Goal: Transaction & Acquisition: Obtain resource

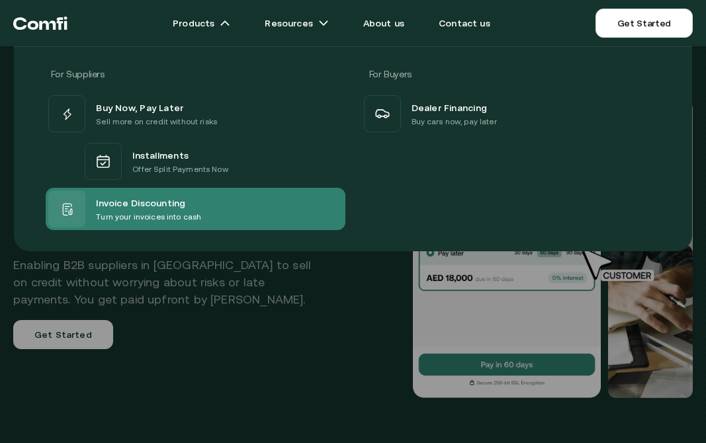
click at [155, 214] on p "Turn your invoices into cash" at bounding box center [148, 216] width 105 height 13
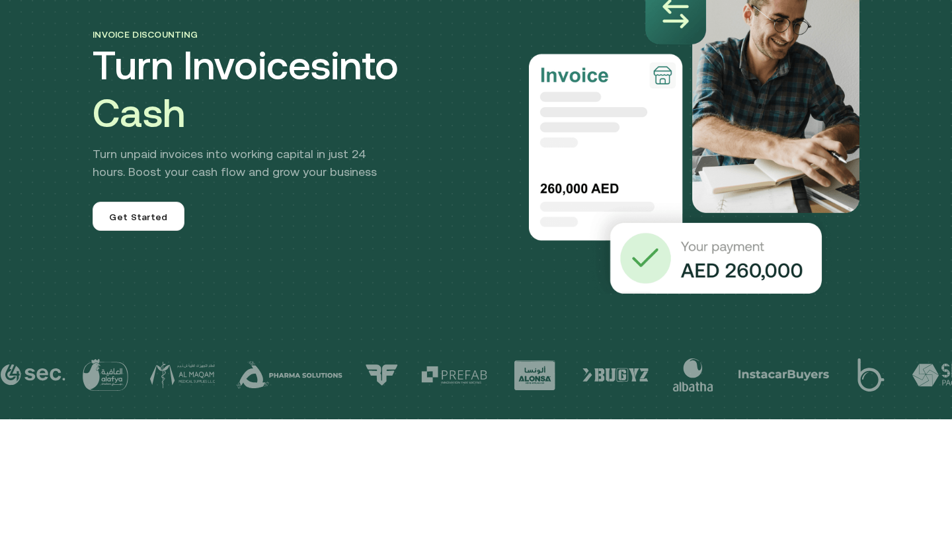
scroll to position [152, 0]
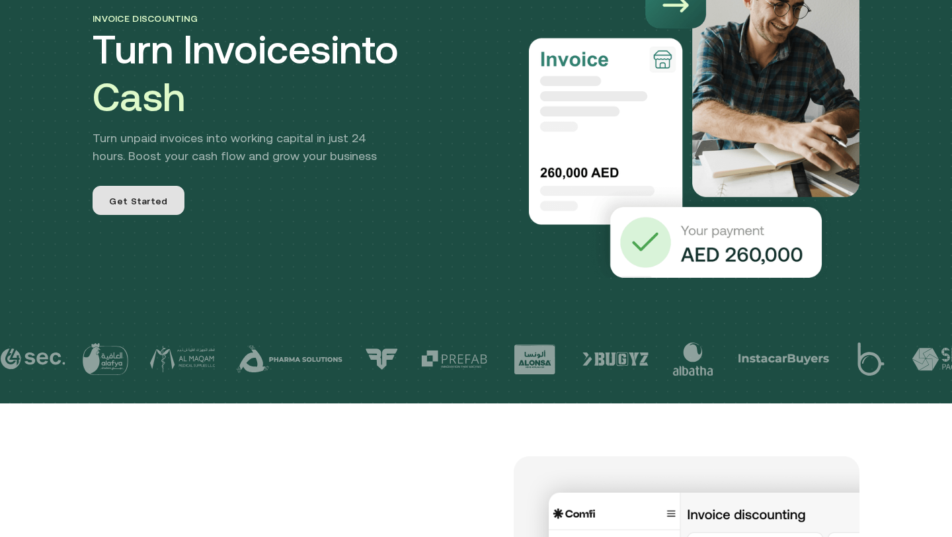
click at [169, 197] on link "Get Started" at bounding box center [139, 200] width 92 height 29
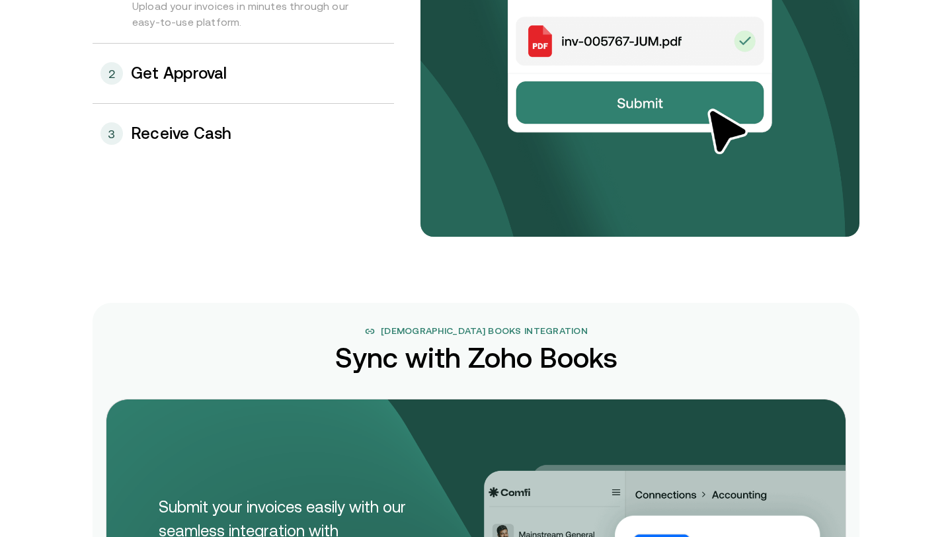
scroll to position [1597, 0]
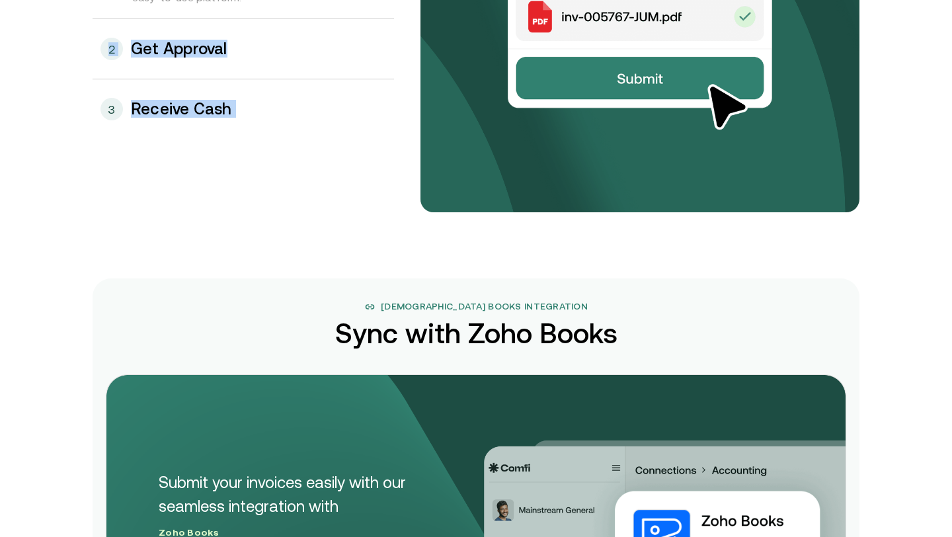
drag, startPoint x: 220, startPoint y: 59, endPoint x: 232, endPoint y: 98, distance: 41.0
click at [232, 98] on div "3 Receive Cash 2 Get Approval 1 Submit Invoices Upload your invoices in minutes…" at bounding box center [244, 33] width 302 height 212
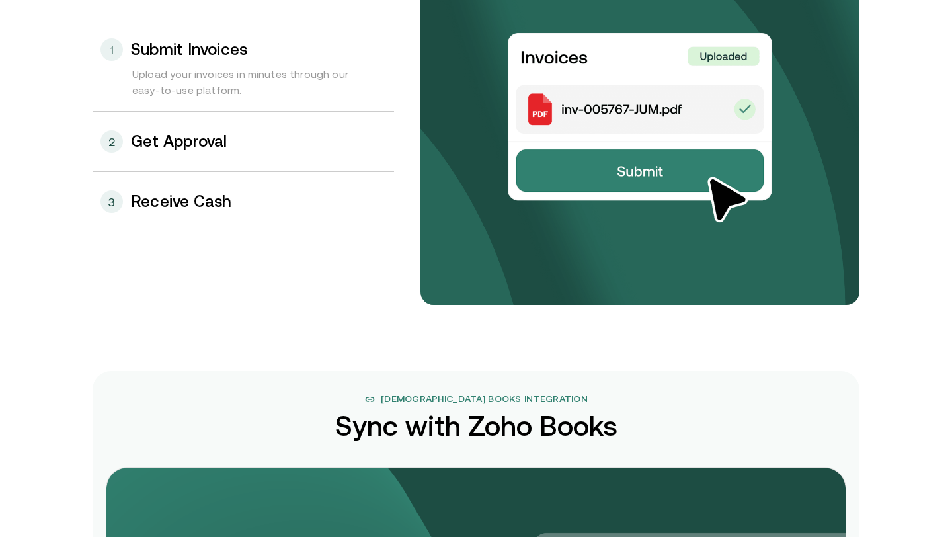
click at [215, 63] on div "1 Submit Invoices" at bounding box center [244, 43] width 302 height 46
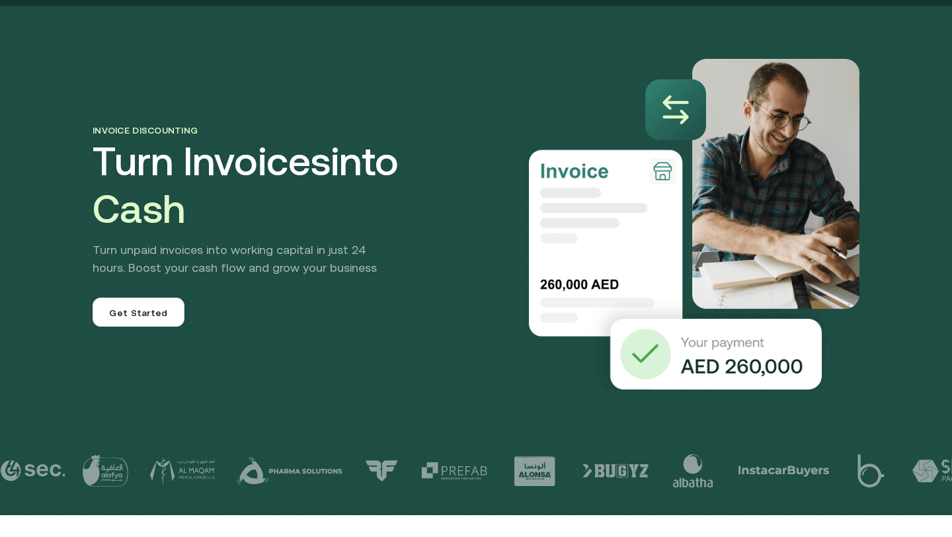
scroll to position [0, 0]
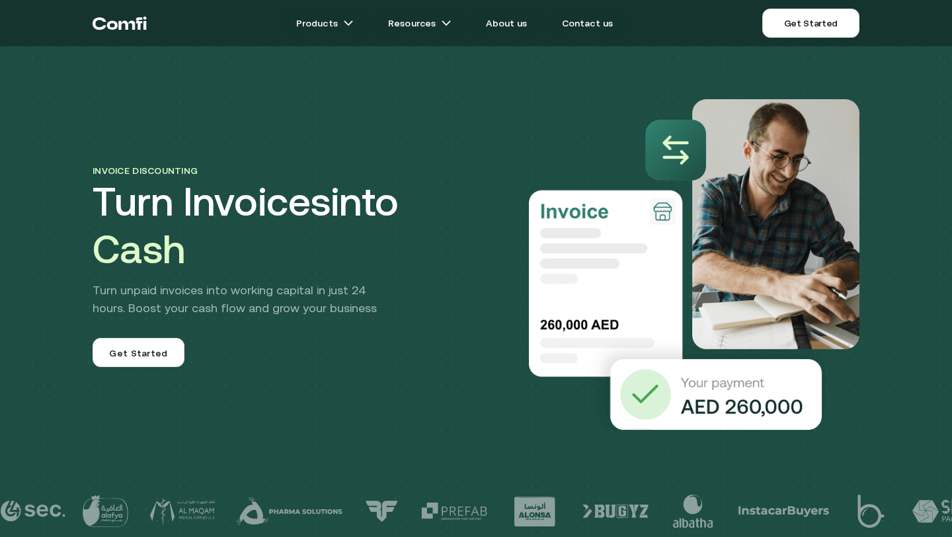
click at [681, 139] on img at bounding box center [694, 264] width 331 height 331
click at [500, 18] on link "About us" at bounding box center [506, 23] width 73 height 26
